Goal: Find contact information: Find contact information

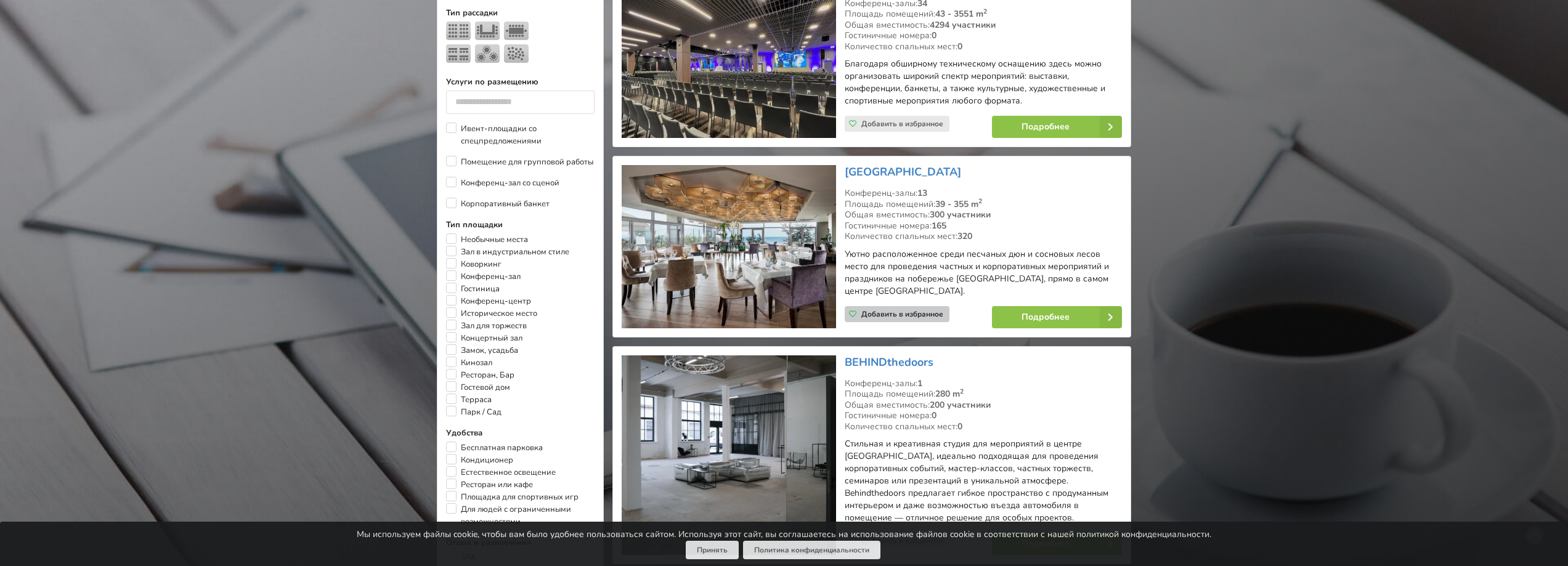
scroll to position [554, 0]
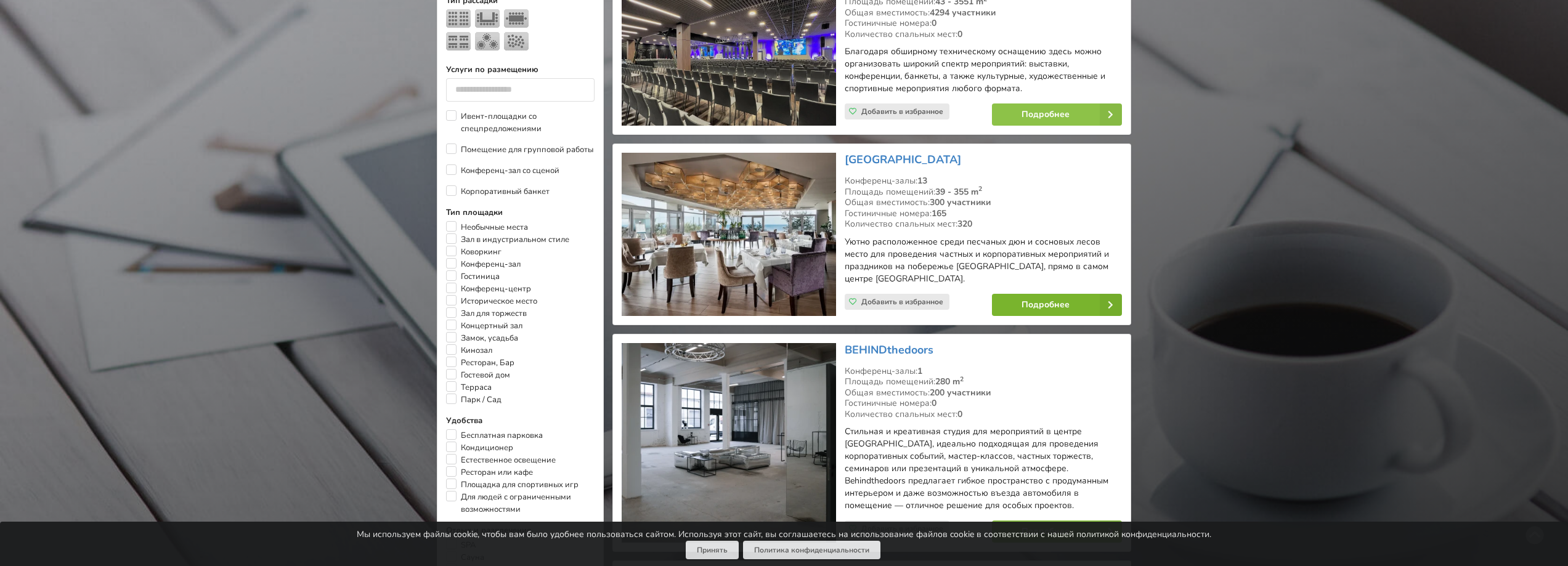
click at [1039, 304] on link "Подробнее" at bounding box center [1057, 305] width 130 height 22
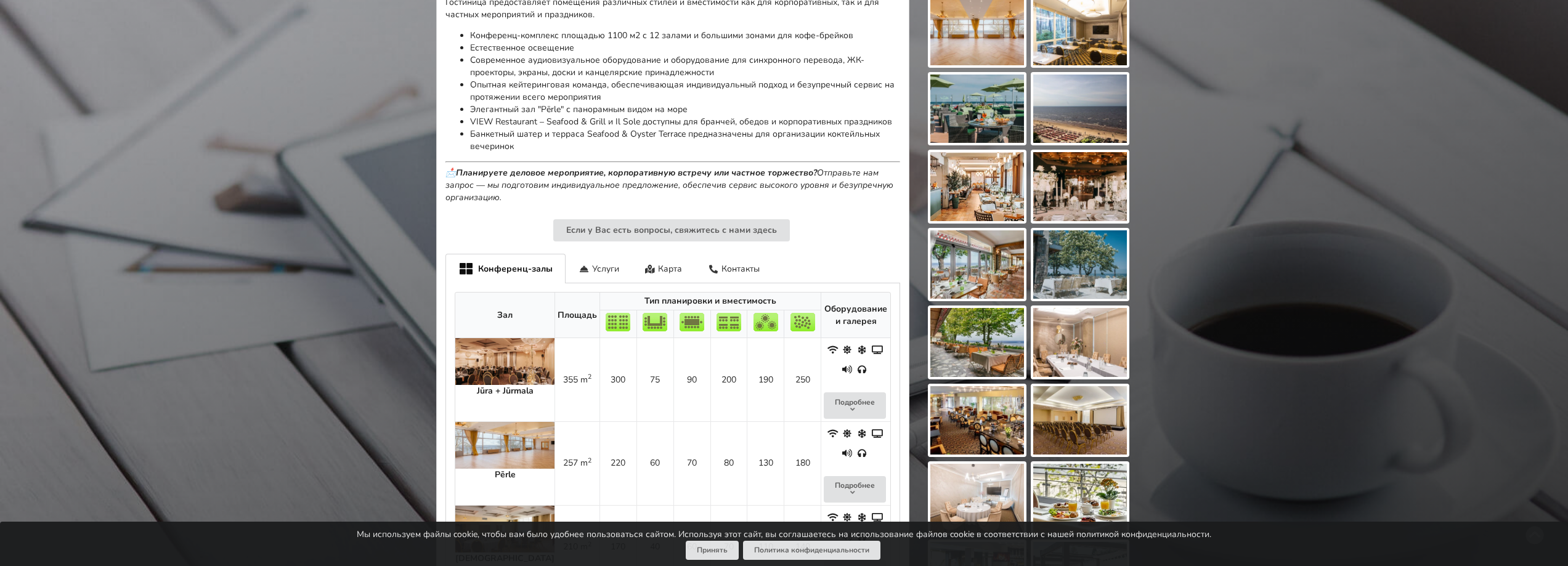
scroll to position [637, 0]
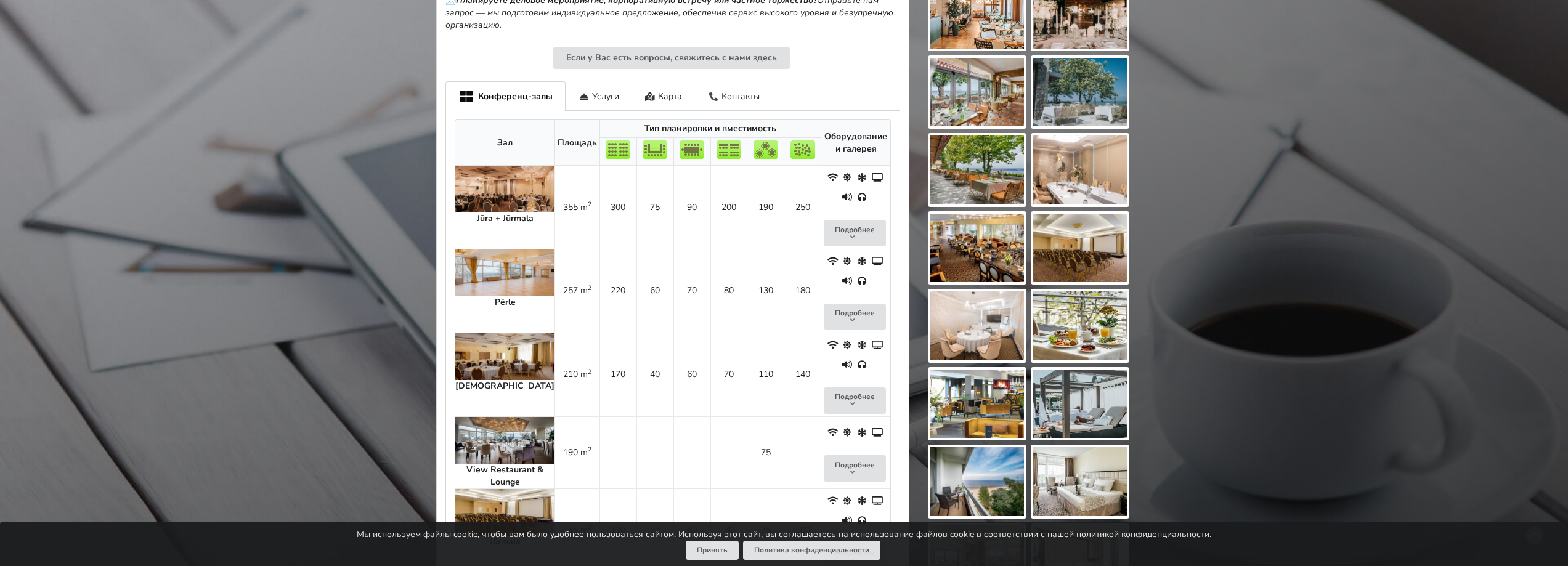
click at [736, 91] on div "Контакты" at bounding box center [734, 95] width 78 height 29
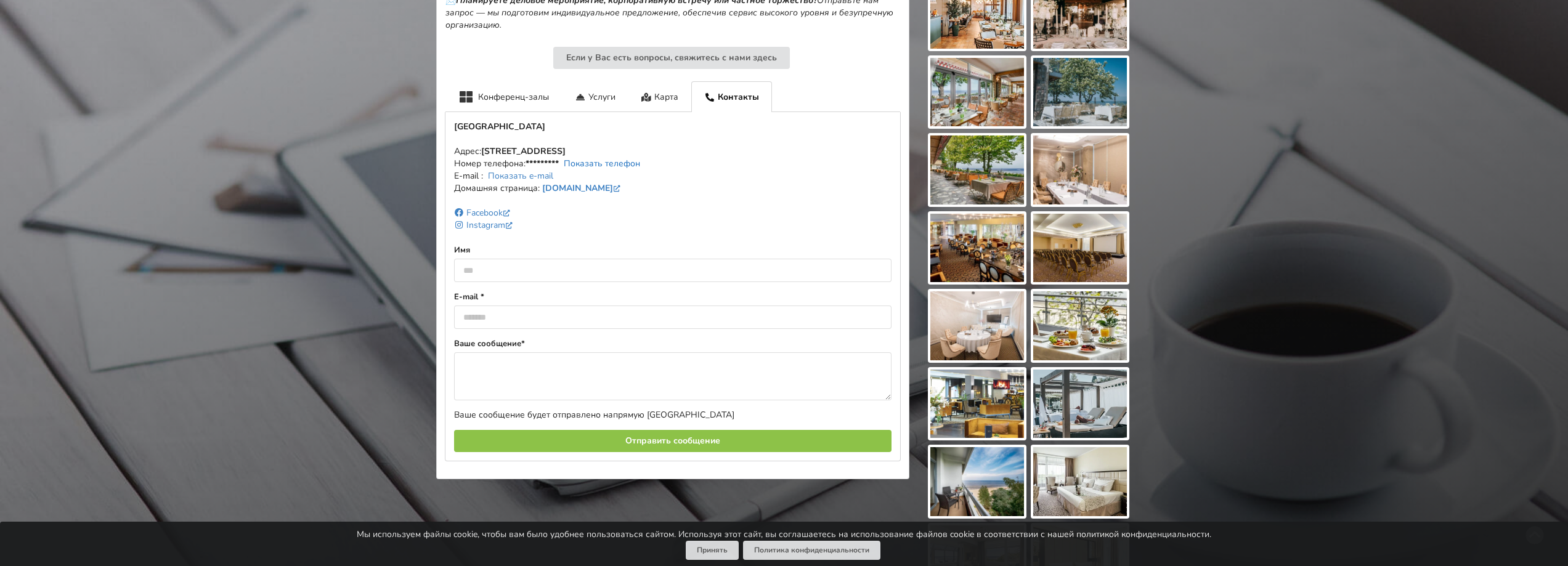
click at [595, 165] on link "Показать телефон" at bounding box center [602, 163] width 76 height 12
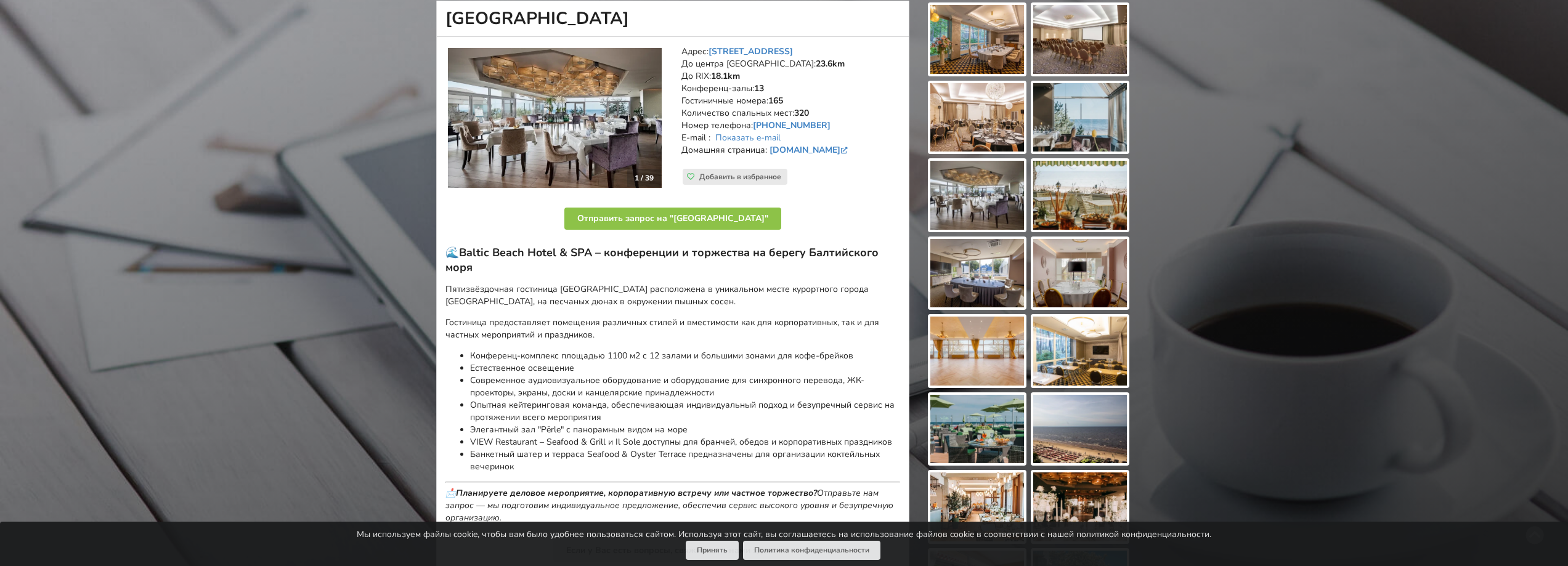
scroll to position [83, 0]
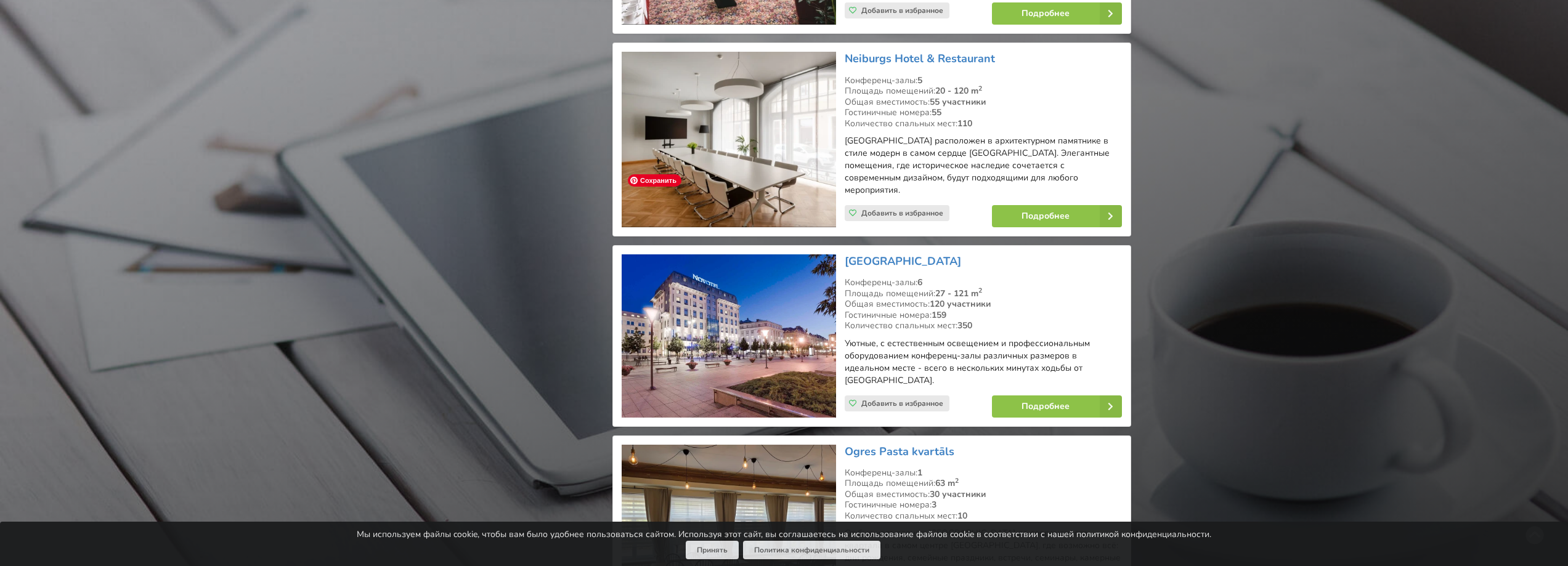
scroll to position [7821, 0]
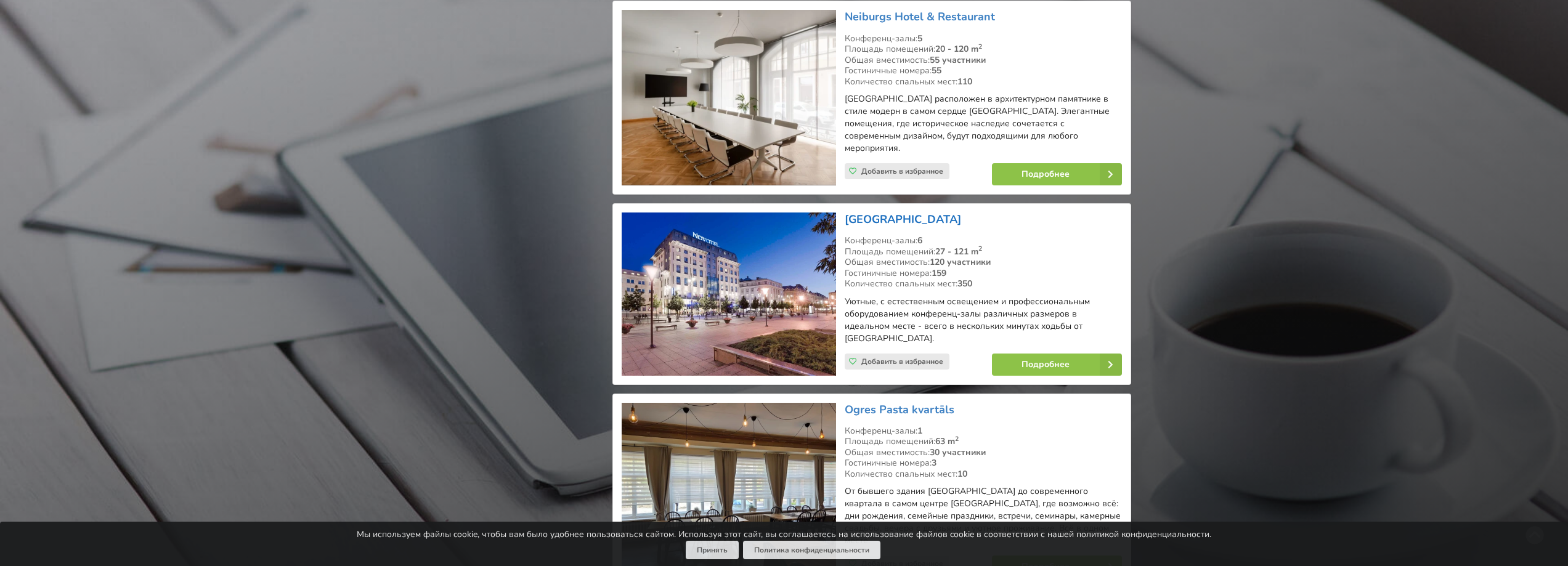
click at [881, 212] on link "Novotel Vilnius Centre" at bounding box center [903, 219] width 117 height 15
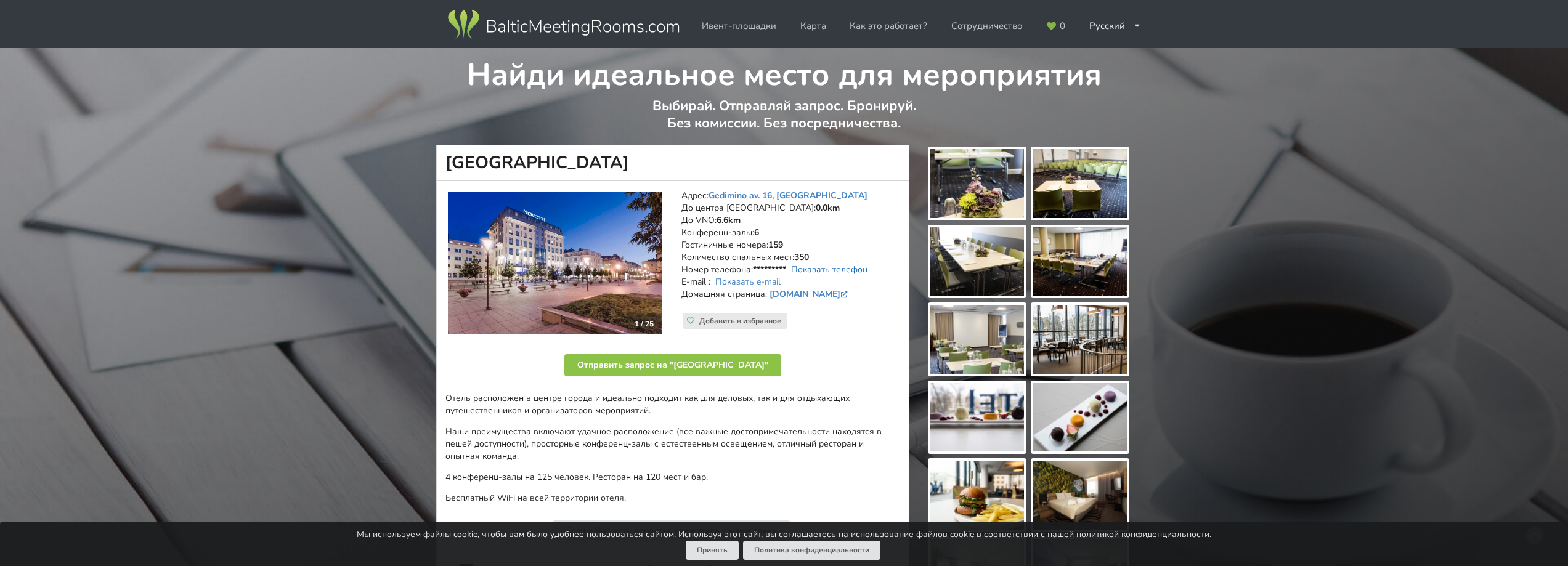
click at [837, 270] on link "Показать телефон" at bounding box center [829, 269] width 76 height 12
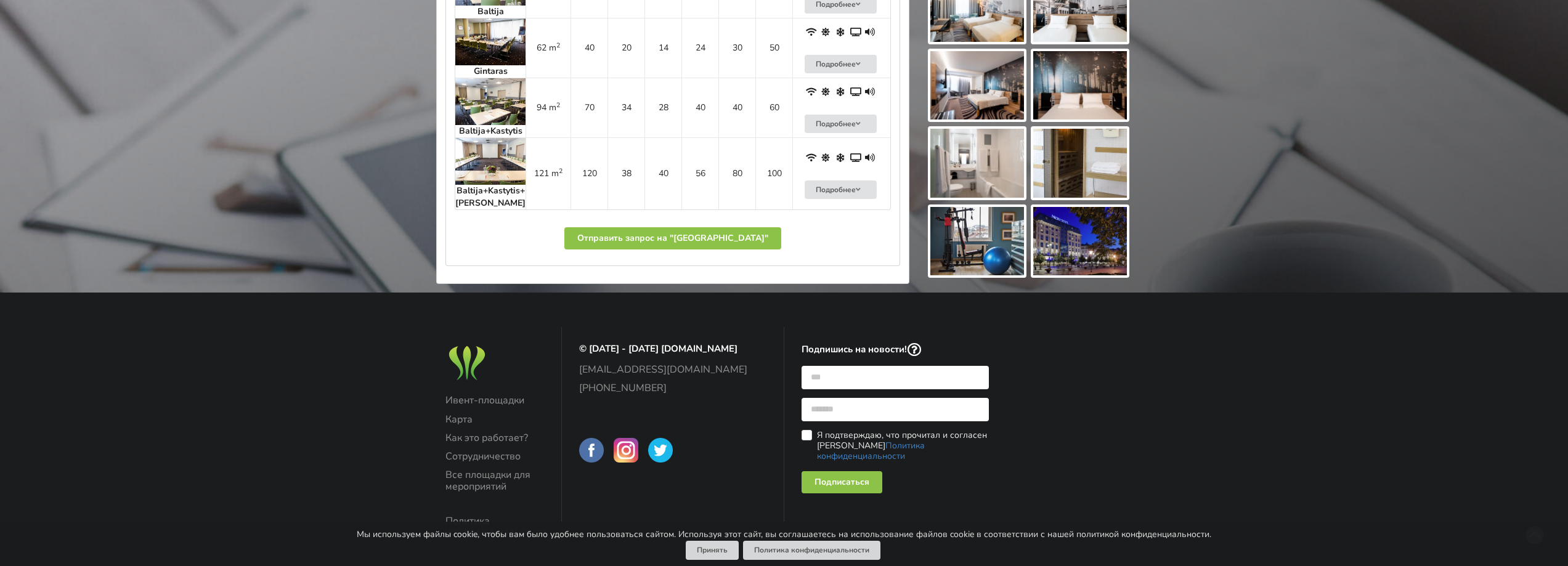
scroll to position [801, 0]
